Goal: Task Accomplishment & Management: Use online tool/utility

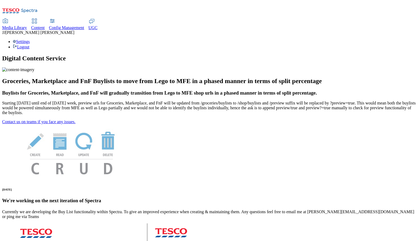
click at [45, 25] on span "Content" at bounding box center [38, 27] width 14 height 5
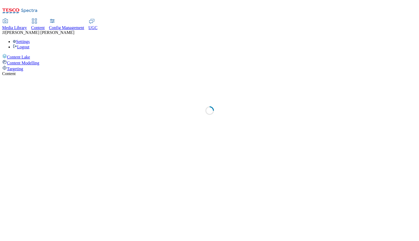
select select "group-comms"
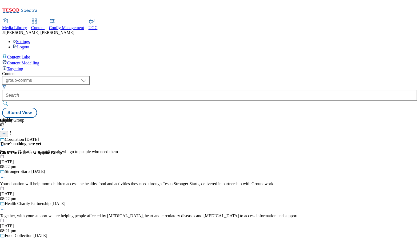
click at [23, 66] on span "Targeting" at bounding box center [15, 68] width 16 height 5
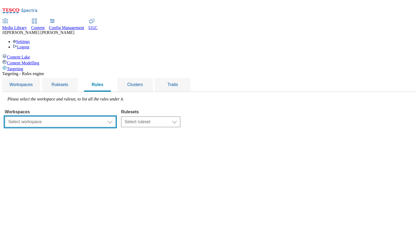
click at [116, 116] on select "Select workspace Test 13_sanity_august test 20th march Test_Sanity_28th_July Co…" at bounding box center [60, 121] width 111 height 11
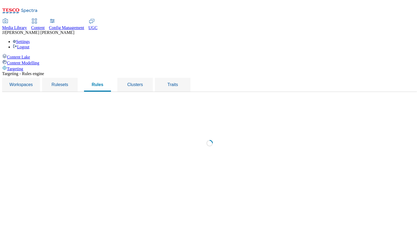
select select "f510054f-adaa-4692-b570-80fa3897127a"
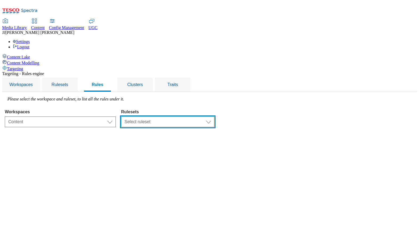
click at [207, 116] on select "Select ruleset ROI customer-engagement UK clubcard-roi clubcard-website dotcom-…" at bounding box center [167, 121] width 93 height 11
select select "48eb89cc-c22c-49b3-9be3-6f8cd5821d05"
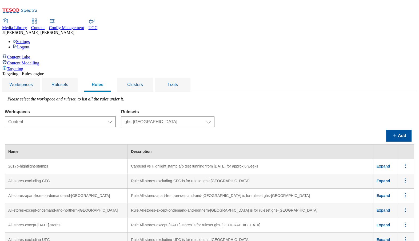
scroll to position [1605, 0]
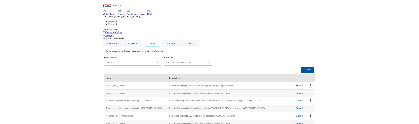
scroll to position [1623, 0]
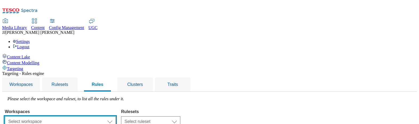
click at [116, 116] on select "Select workspace Test 13_sanity_august test 20th march Test_Sanity_28th_July Co…" at bounding box center [60, 121] width 111 height 11
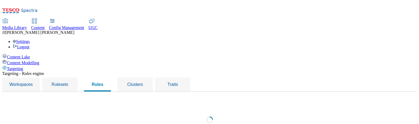
select select "f510054f-adaa-4692-b570-80fa3897127a"
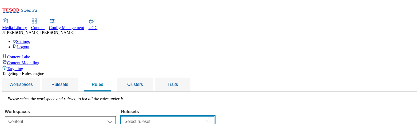
click at [215, 116] on select "Select ruleset ROI customer-engagement UK clubcard-roi clubcard-website dotcom-…" at bounding box center [167, 121] width 93 height 11
select select "48eb89cc-c22c-49b3-9be3-6f8cd5821d05"
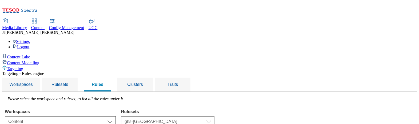
scroll to position [195, 0]
copy td "Web - Web & Mweb"
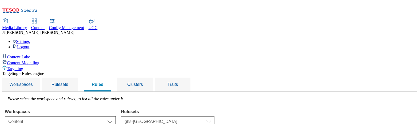
drag, startPoint x: 109, startPoint y: 52, endPoint x: 75, endPoint y: 51, distance: 33.9
